Goal: Check status

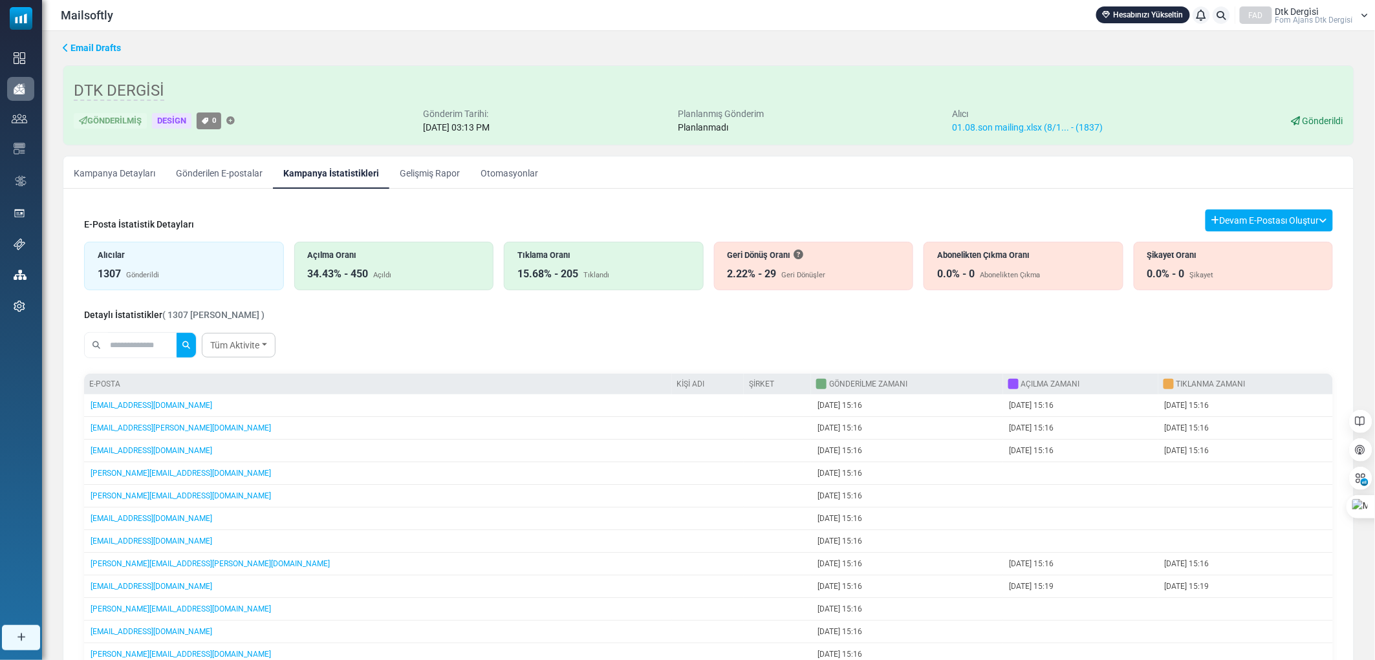
click at [772, 272] on div "2.22% - 29" at bounding box center [752, 275] width 49 height 16
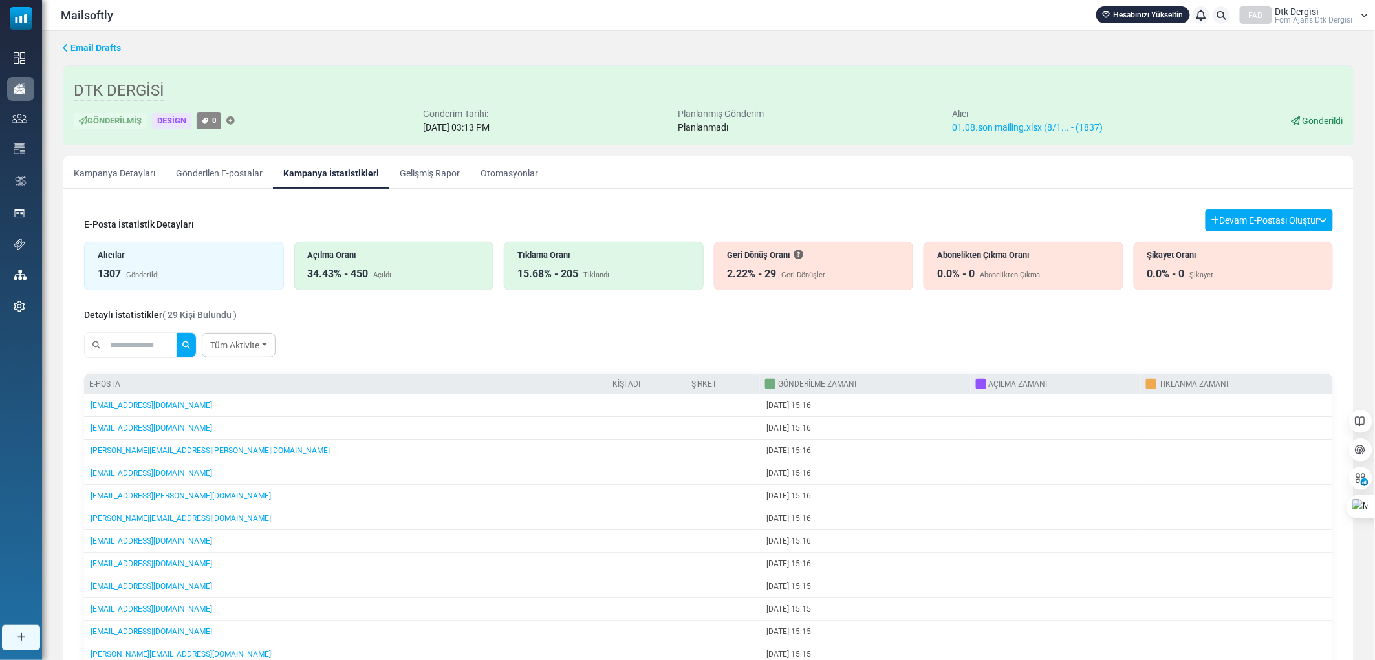
click at [794, 224] on div "E-Posta İstatistik Detayları Devam E-Postası Oluştur Filtre Sonucundan Bir List…" at bounding box center [708, 221] width 1249 height 22
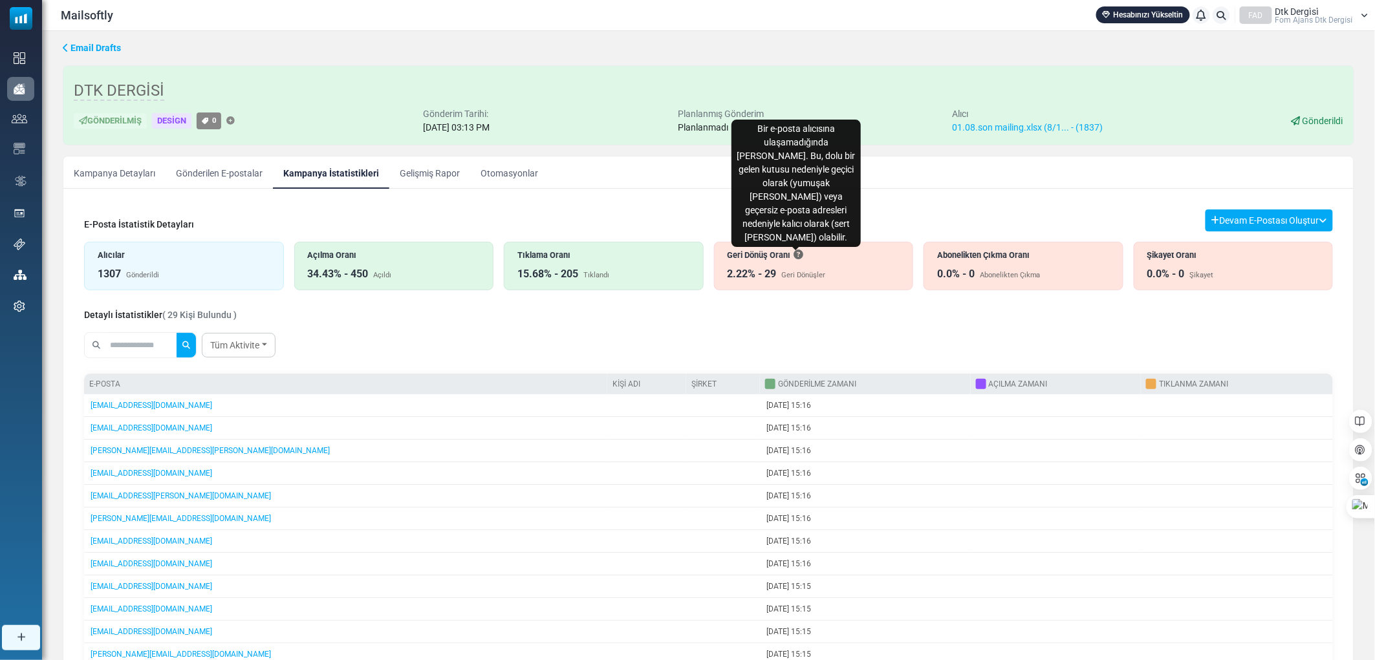
click at [799, 253] on icon "Bir e-posta alıcısına ulaşamadığında geri döner. Bu, dolu bir gelen kutusu nede…" at bounding box center [798, 254] width 9 height 9
